Goal: Browse casually

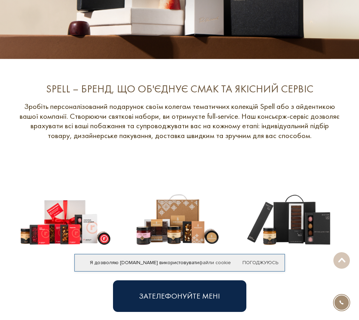
scroll to position [246, 0]
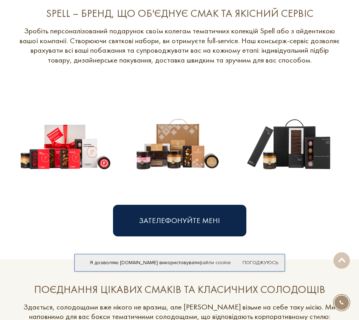
click at [185, 155] on img at bounding box center [177, 137] width 101 height 101
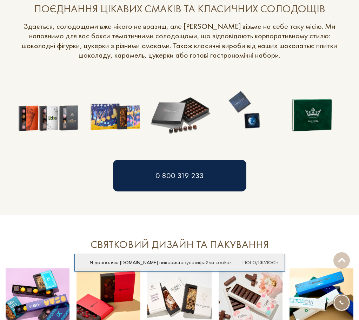
scroll to position [527, 0]
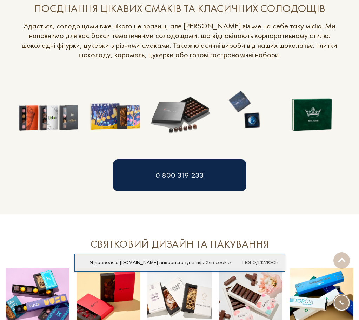
click at [189, 120] on img at bounding box center [181, 110] width 66 height 66
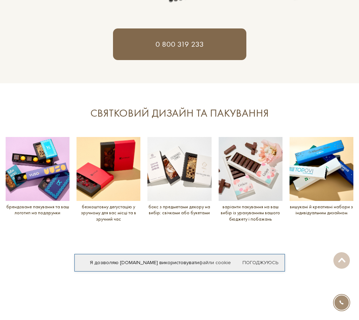
scroll to position [667, 0]
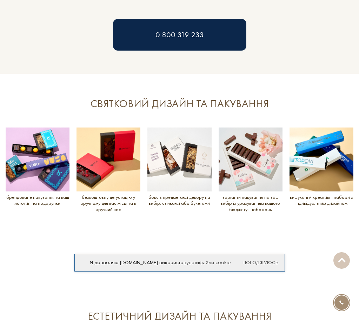
click at [35, 146] on img at bounding box center [38, 159] width 64 height 64
click at [98, 143] on img at bounding box center [109, 159] width 64 height 64
click at [63, 145] on img at bounding box center [38, 159] width 64 height 64
click at [47, 179] on img at bounding box center [38, 159] width 64 height 64
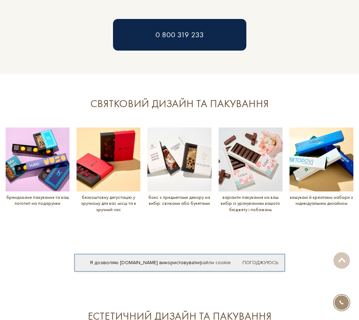
click at [47, 179] on img at bounding box center [38, 159] width 64 height 64
click at [87, 167] on img at bounding box center [109, 159] width 64 height 64
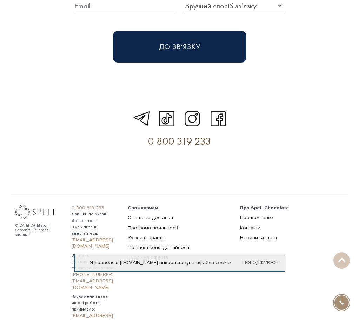
scroll to position [1847, 0]
